Goal: Navigation & Orientation: Find specific page/section

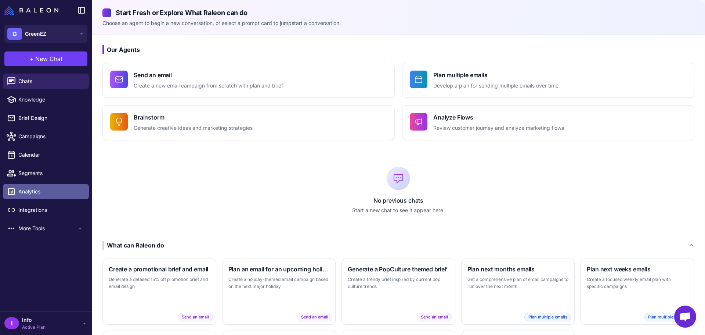
click at [36, 197] on link "Analytics" at bounding box center [46, 191] width 86 height 15
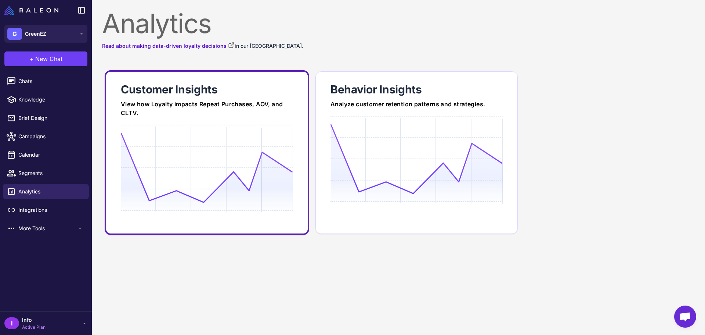
click at [232, 114] on div "View how Loyalty impacts Repeat Purchases, AOV, and CLTV." at bounding box center [207, 109] width 172 height 18
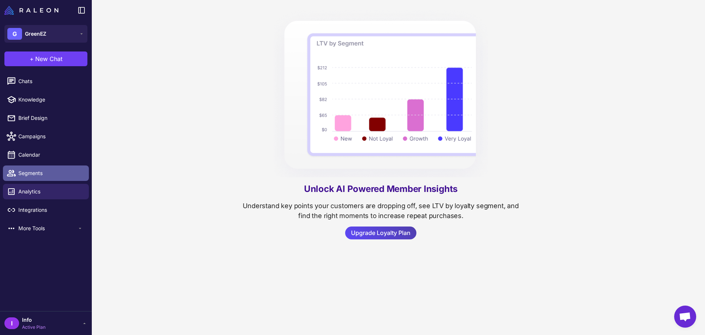
click at [10, 174] on icon at bounding box center [11, 173] width 9 height 6
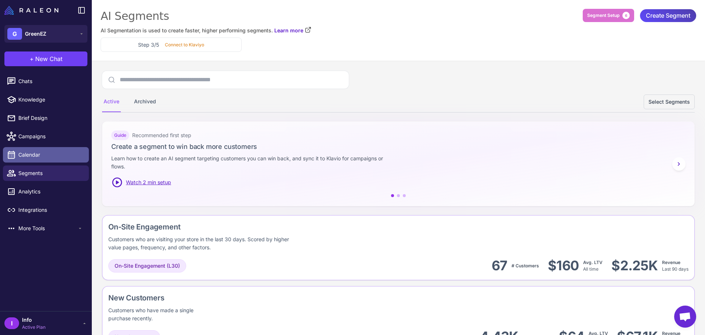
click at [15, 157] on icon at bounding box center [12, 155] width 10 height 10
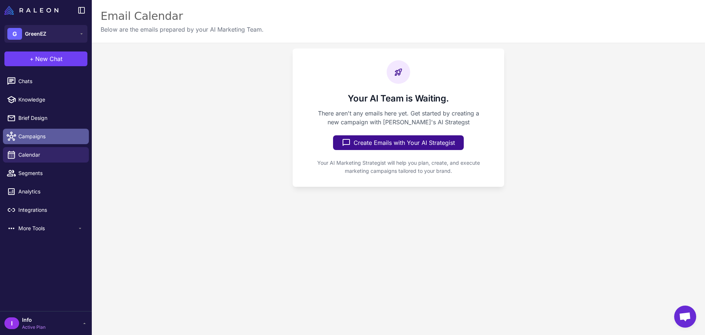
click at [19, 140] on span "Campaigns" at bounding box center [50, 136] width 65 height 8
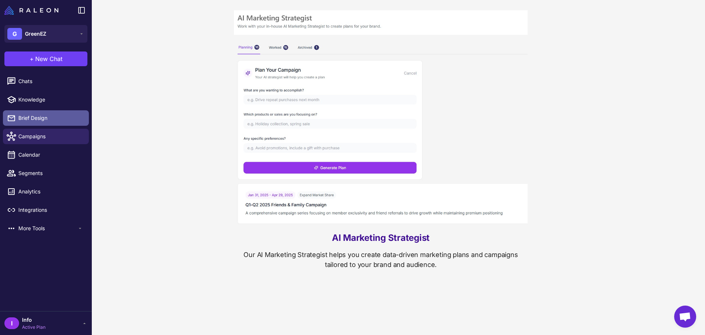
click at [25, 121] on span "Brief Design" at bounding box center [50, 118] width 65 height 8
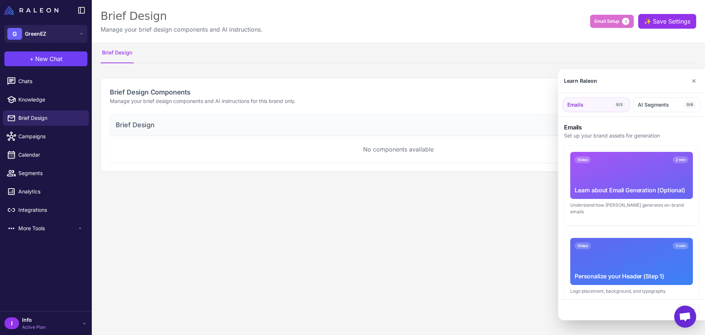
click at [335, 245] on div at bounding box center [352, 167] width 705 height 335
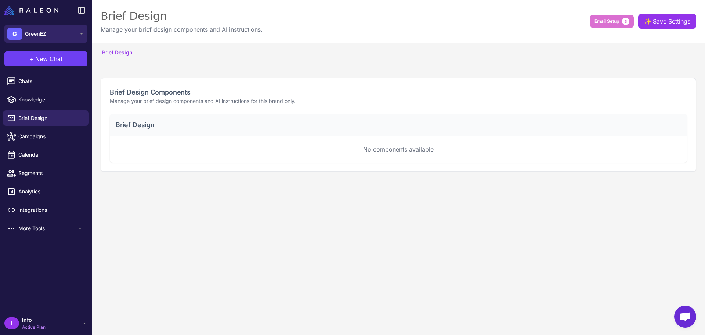
click at [36, 33] on span "GreenEZ" at bounding box center [35, 34] width 21 height 8
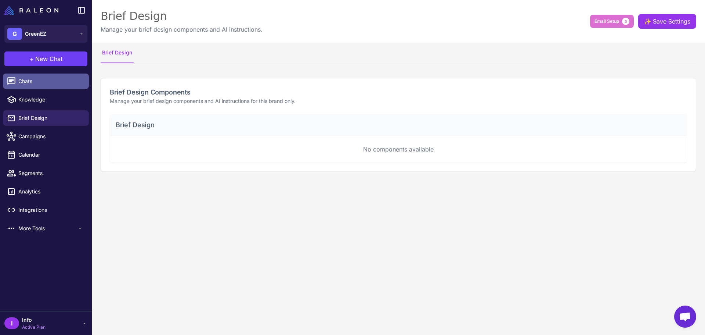
click at [26, 87] on link "Chats" at bounding box center [46, 80] width 86 height 15
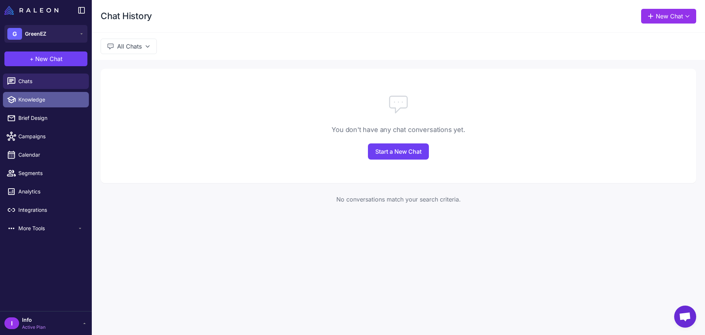
click at [25, 98] on span "Knowledge" at bounding box center [50, 99] width 65 height 8
select select
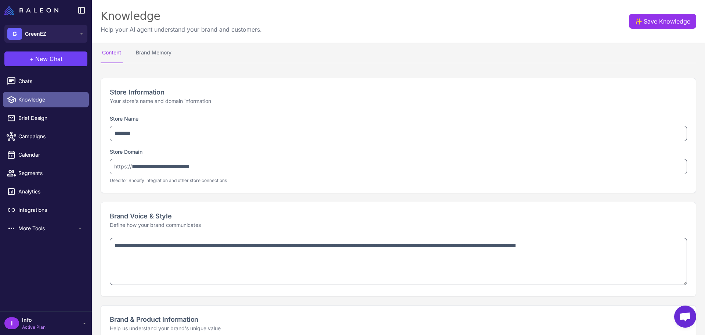
type textarea "**********"
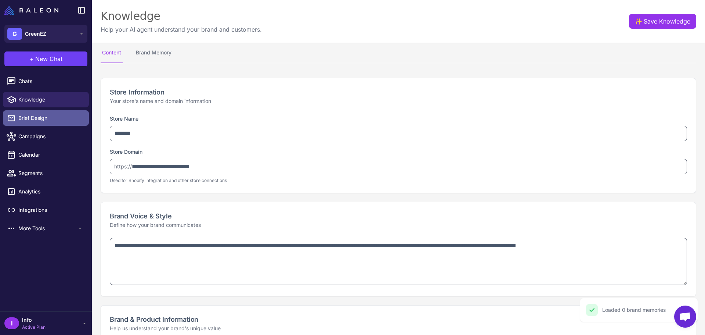
click at [29, 121] on span "Brief Design" at bounding box center [50, 118] width 65 height 8
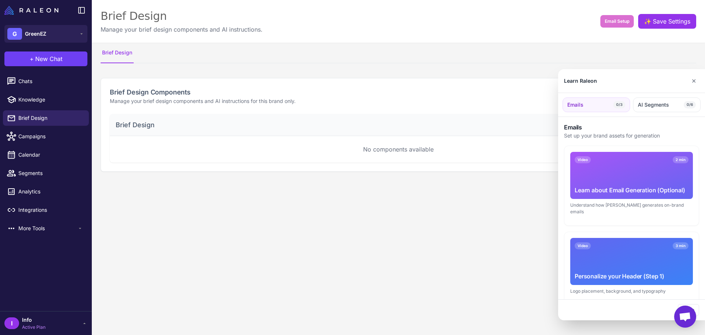
click at [42, 12] on div at bounding box center [352, 167] width 705 height 335
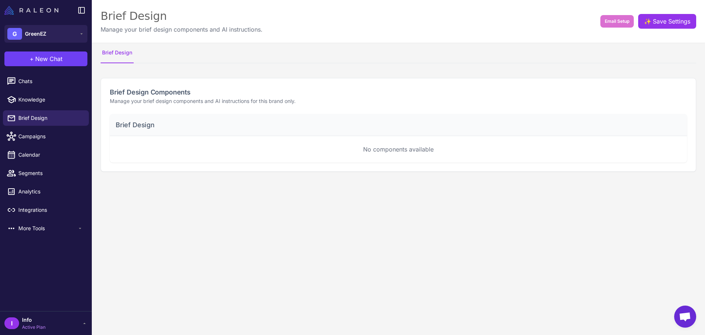
click at [40, 8] on img at bounding box center [31, 10] width 54 height 9
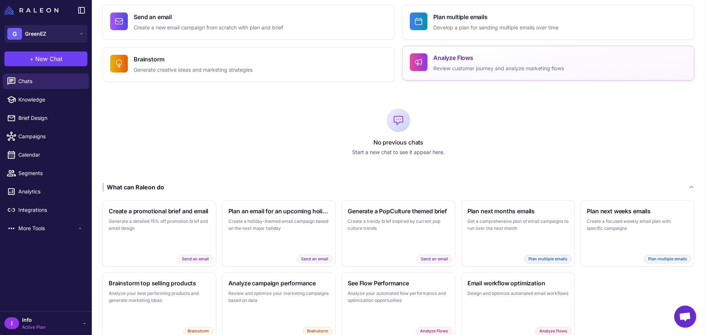
scroll to position [81, 0]
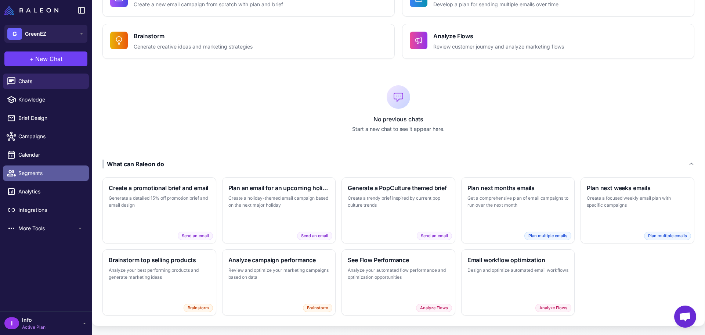
click at [36, 178] on link "Segments" at bounding box center [46, 172] width 86 height 15
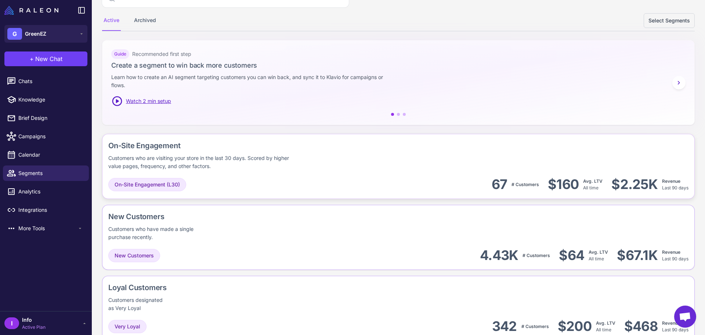
click at [356, 176] on div "On-Site Engagement (L30) 67 # Customers $160 Avg. LTV All time $2.25K Revenue L…" at bounding box center [398, 184] width 580 height 17
